Goal: Task Accomplishment & Management: Manage account settings

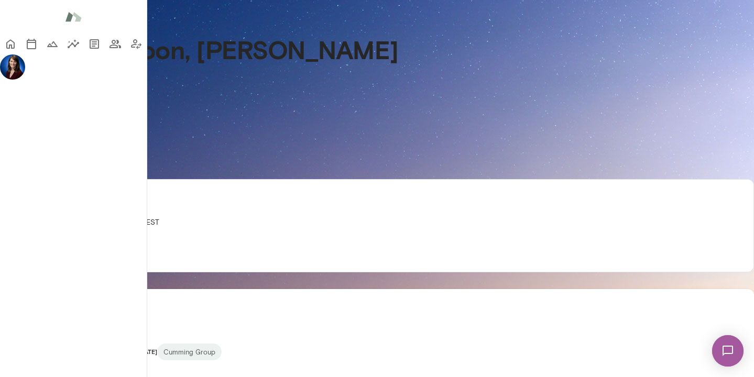
scroll to position [239, 0]
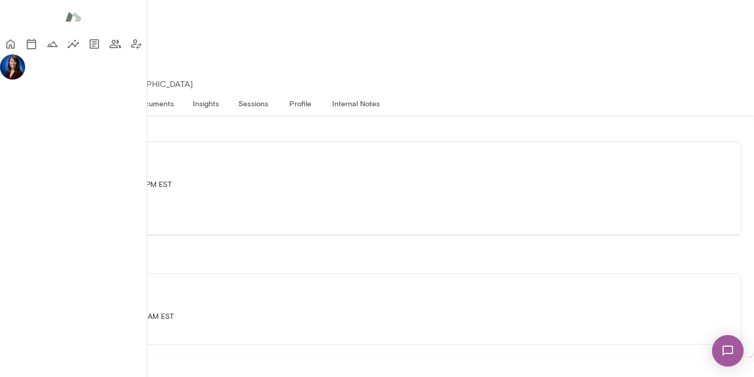
click at [388, 91] on button "Internal Notes" at bounding box center [356, 103] width 64 height 25
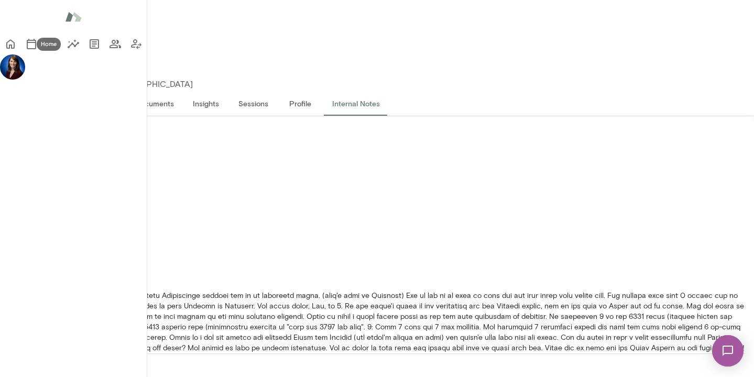
click at [17, 46] on icon "Home" at bounding box center [10, 44] width 13 height 13
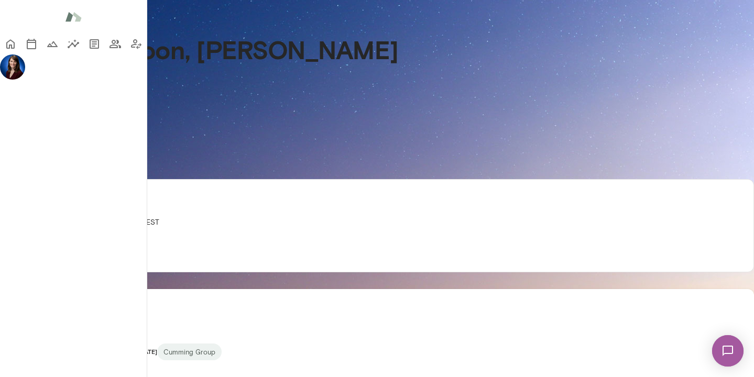
scroll to position [547, 0]
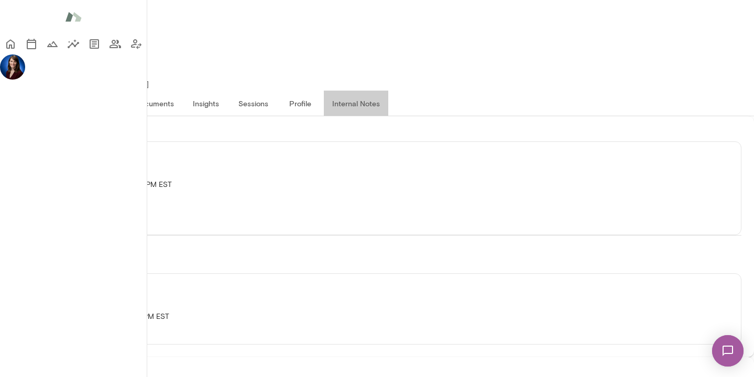
click at [388, 91] on button "Internal Notes" at bounding box center [356, 103] width 64 height 25
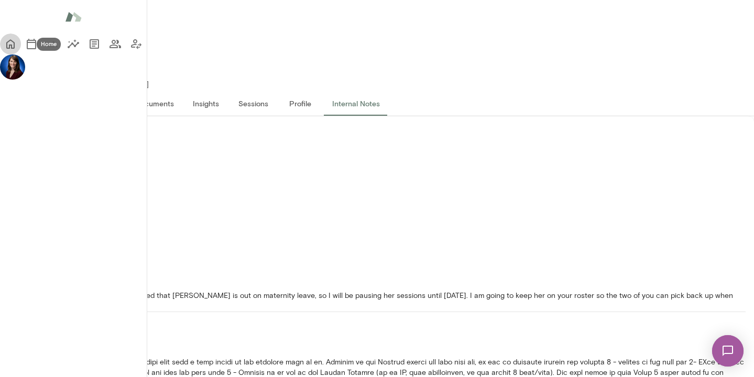
click at [9, 42] on button "Home" at bounding box center [10, 44] width 21 height 21
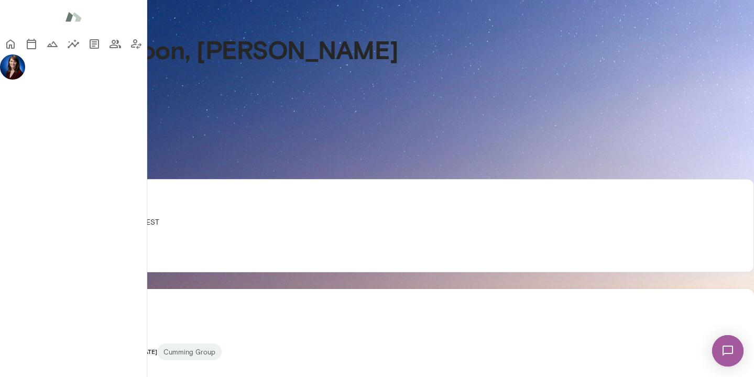
scroll to position [246, 0]
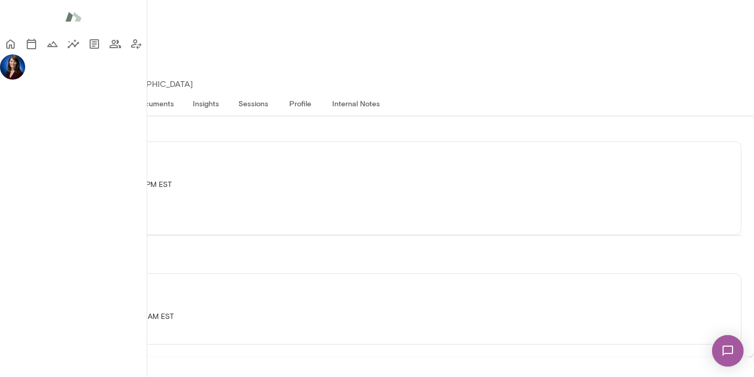
scroll to position [476, 0]
click at [464, 154] on li "Edit note" at bounding box center [443, 150] width 74 height 19
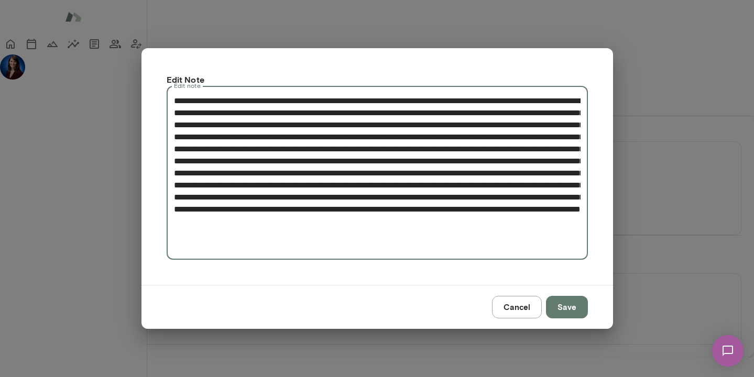
drag, startPoint x: 282, startPoint y: 254, endPoint x: 171, endPoint y: 99, distance: 191.2
click at [171, 99] on div "* Edit note" at bounding box center [377, 173] width 421 height 174
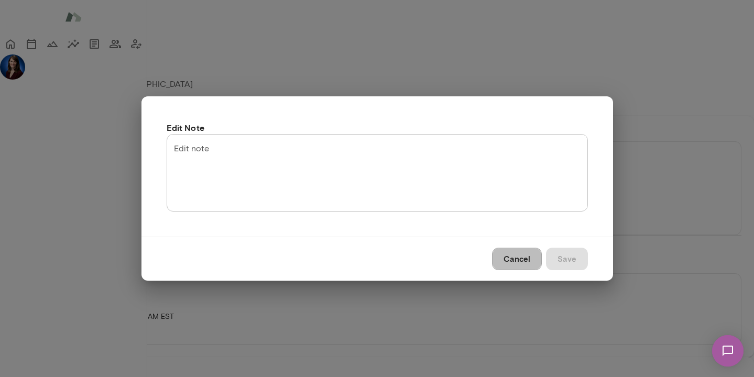
click at [500, 264] on button "Cancel" at bounding box center [517, 259] width 50 height 22
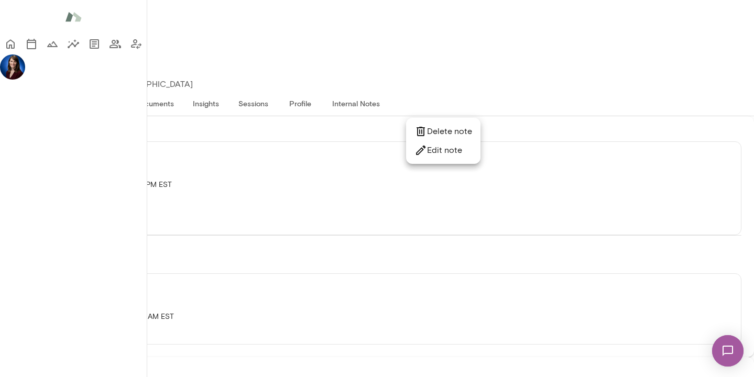
click at [12, 39] on div at bounding box center [377, 188] width 754 height 377
click at [17, 46] on icon "Home" at bounding box center [10, 44] width 13 height 13
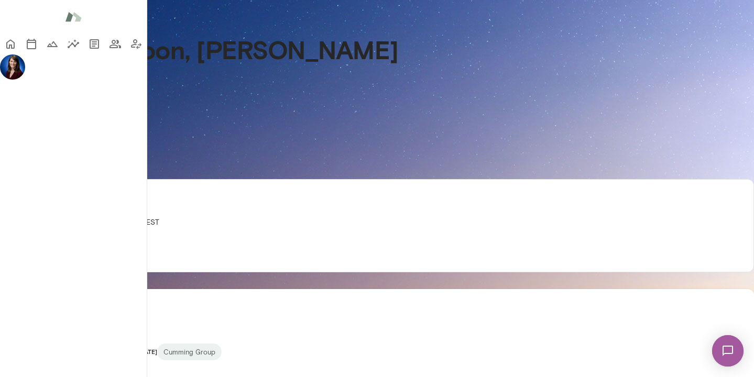
scroll to position [547, 0]
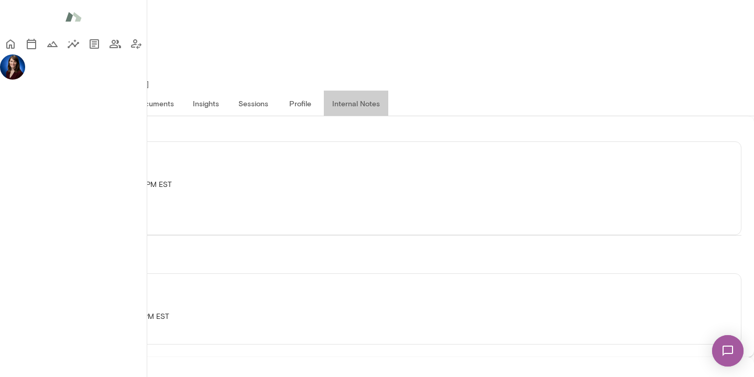
click at [388, 91] on button "Internal Notes" at bounding box center [356, 103] width 64 height 25
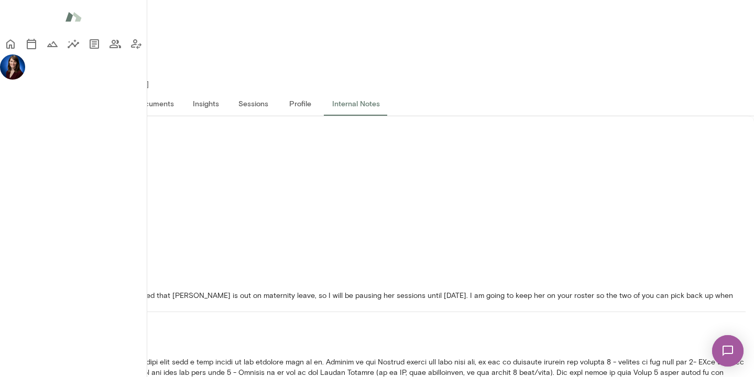
click at [107, 164] on textarea "Add note" at bounding box center [62, 176] width 92 height 60
paste textarea "**********"
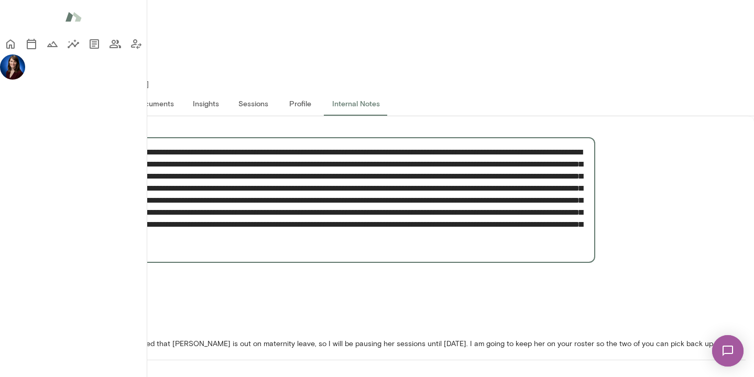
type textarea "**********"
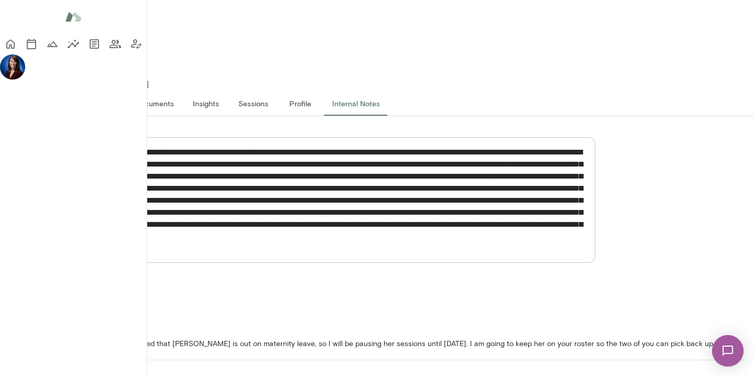
click at [67, 285] on button "Add Note" at bounding box center [37, 274] width 59 height 22
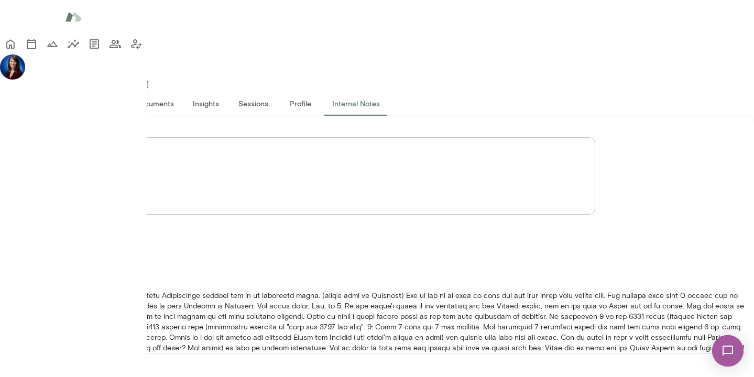
click at [17, 44] on icon "Home" at bounding box center [10, 44] width 13 height 13
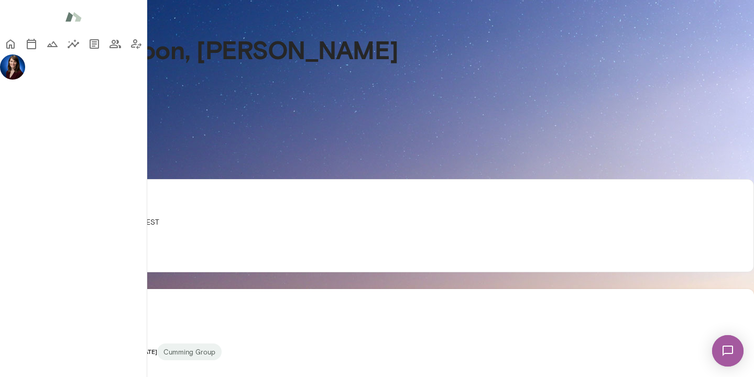
scroll to position [223, 0]
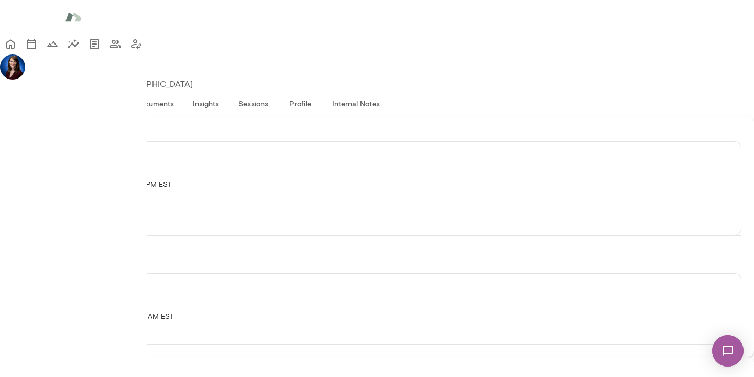
scroll to position [439, 0]
click at [469, 166] on li "Delete note" at bounding box center [443, 168] width 74 height 19
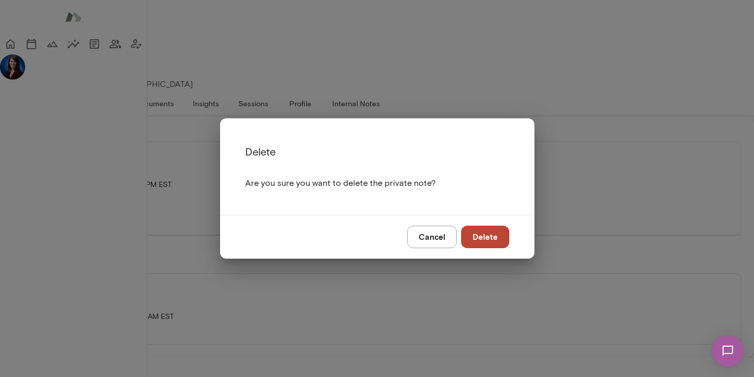
click at [487, 237] on button "Delete" at bounding box center [485, 237] width 48 height 22
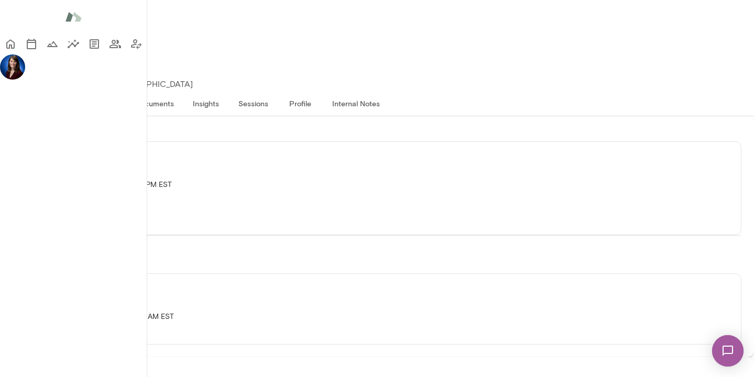
scroll to position [521, 0]
